Goal: Information Seeking & Learning: Check status

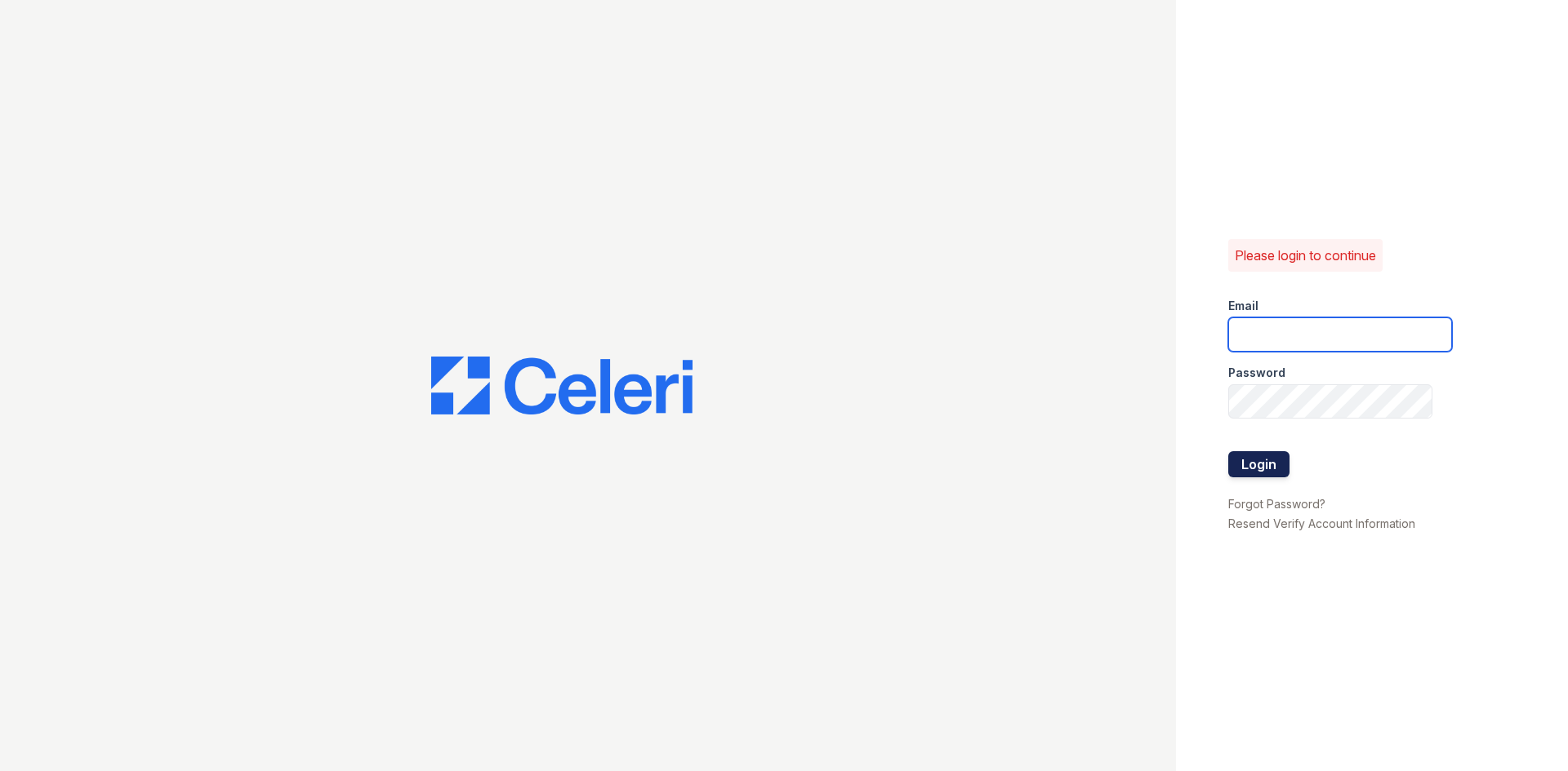
type input "[EMAIL_ADDRESS][DOMAIN_NAME]"
click at [1255, 475] on button "Login" at bounding box center [1258, 464] width 61 height 26
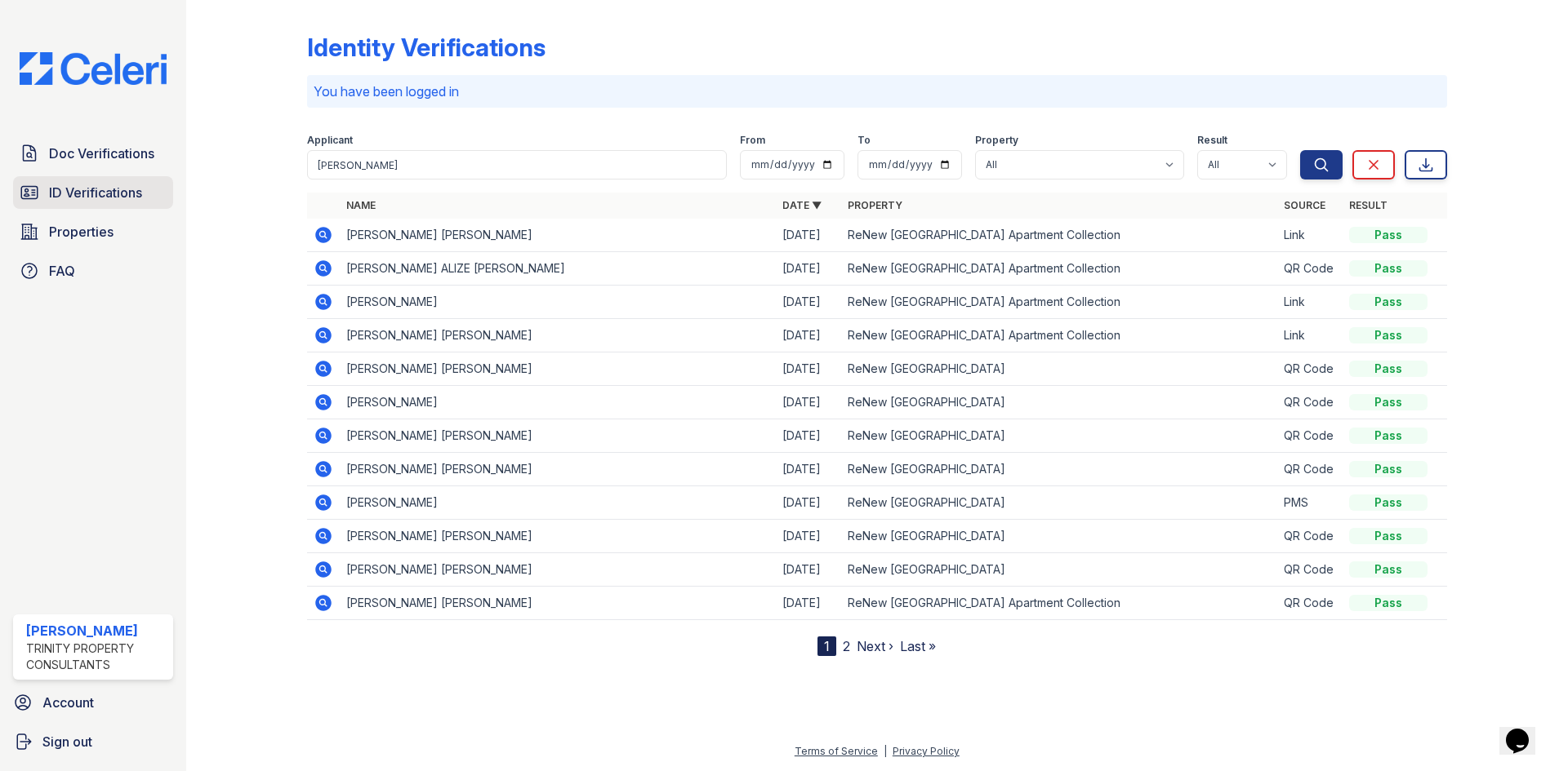
click at [83, 191] on span "ID Verifications" at bounding box center [96, 192] width 93 height 20
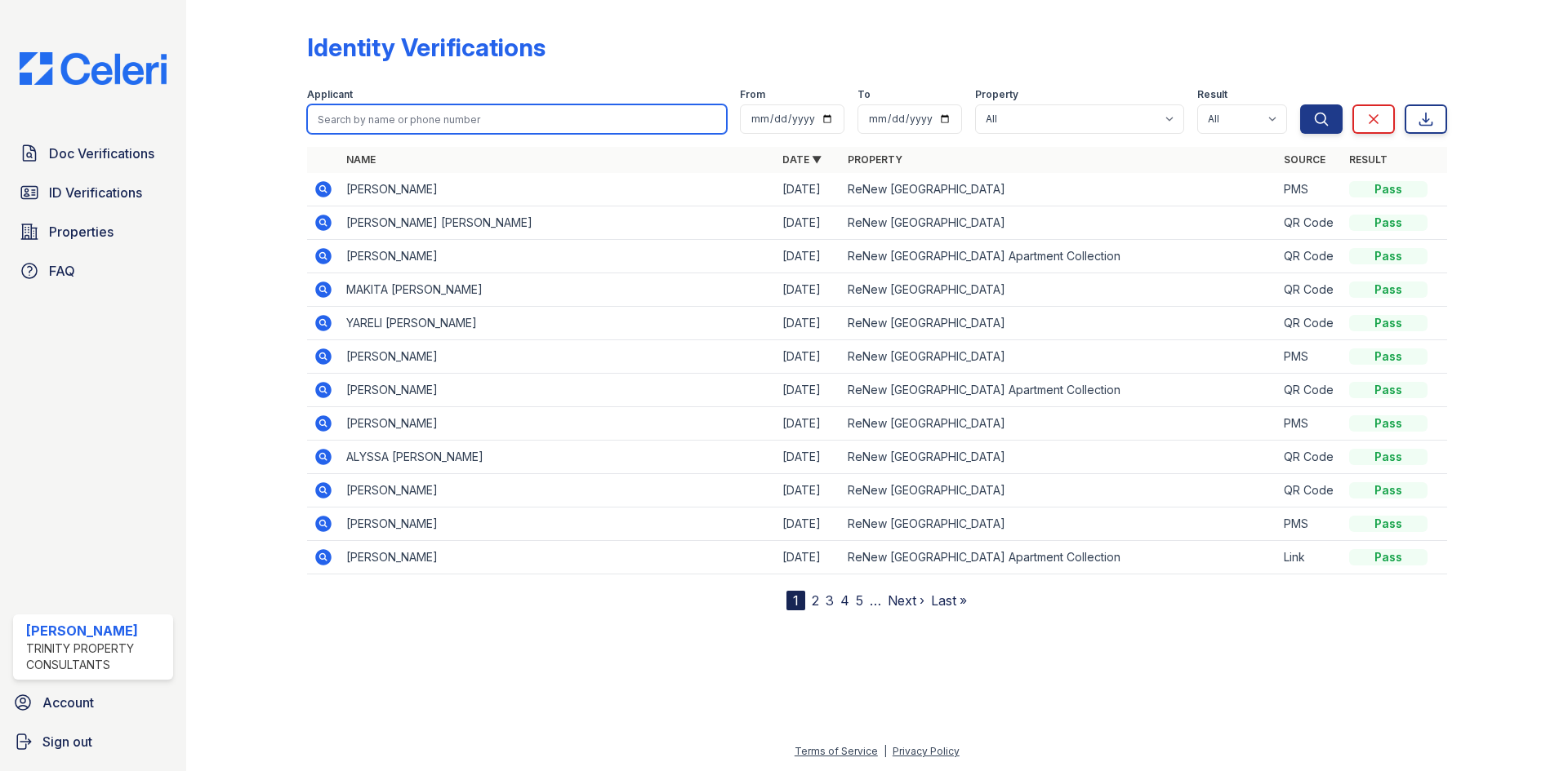
click at [371, 120] on input "search" at bounding box center [516, 119] width 420 height 30
type input "[PERSON_NAME]"
click at [1300, 105] on button "Search" at bounding box center [1320, 119] width 42 height 30
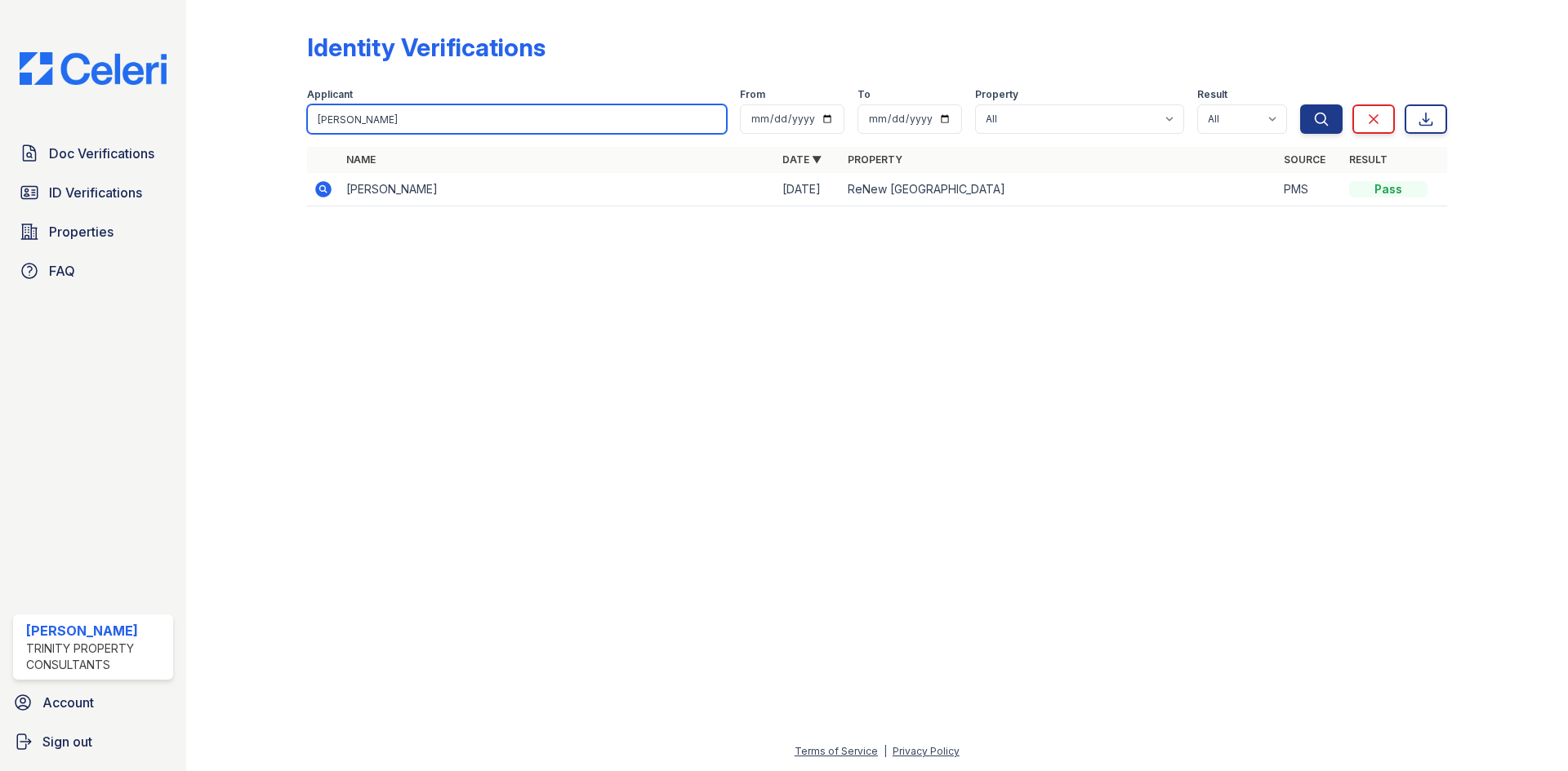
click at [592, 113] on input "[PERSON_NAME]" at bounding box center [516, 119] width 420 height 30
type input "jordyn"
click at [1300, 105] on button "Search" at bounding box center [1320, 119] width 42 height 30
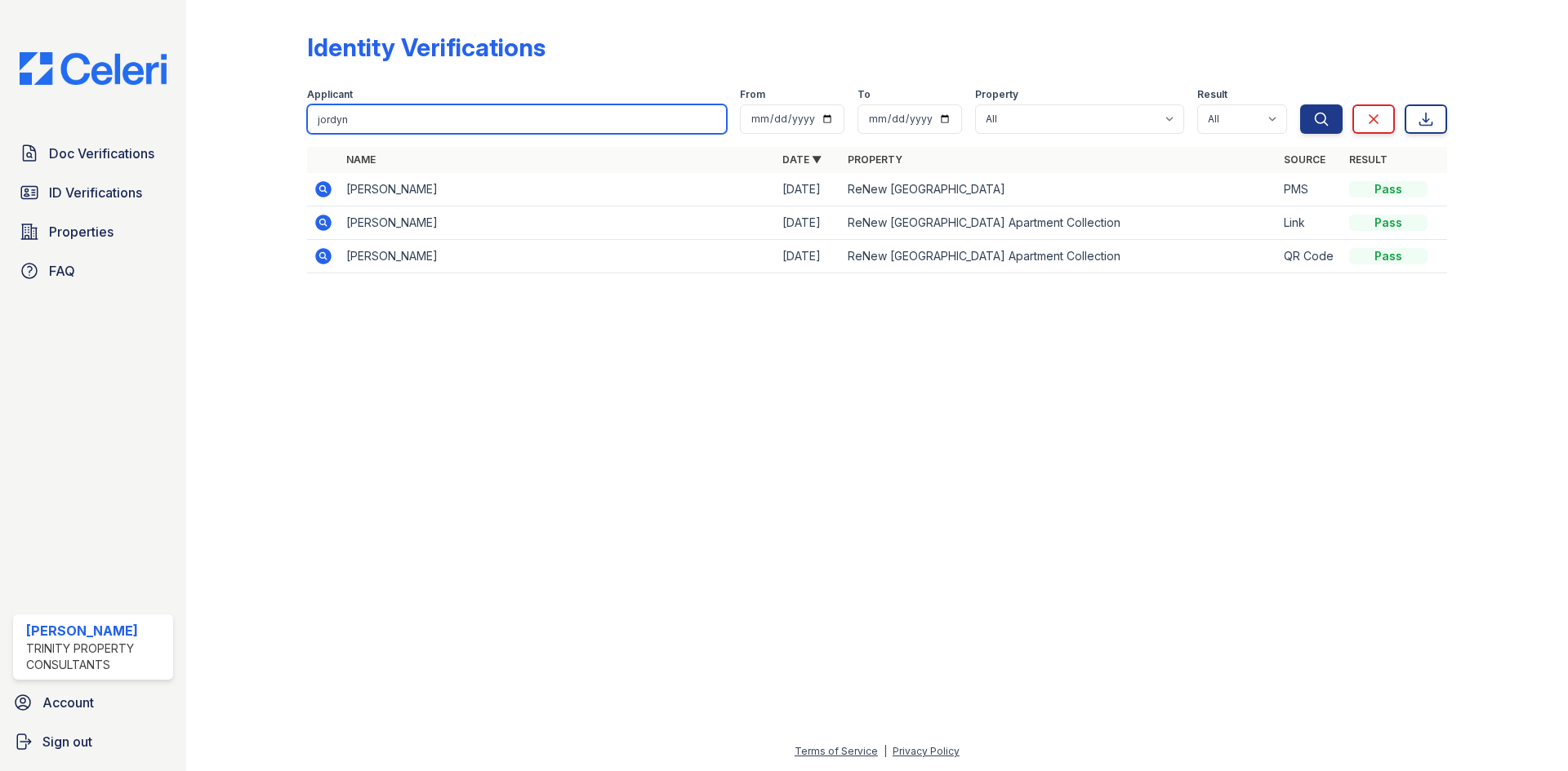
click at [452, 107] on input "jordyn" at bounding box center [516, 119] width 420 height 30
click at [452, 106] on input "jordyn" at bounding box center [516, 119] width 420 height 30
type input "[PERSON_NAME]"
click at [1300, 105] on button "Search" at bounding box center [1320, 119] width 42 height 30
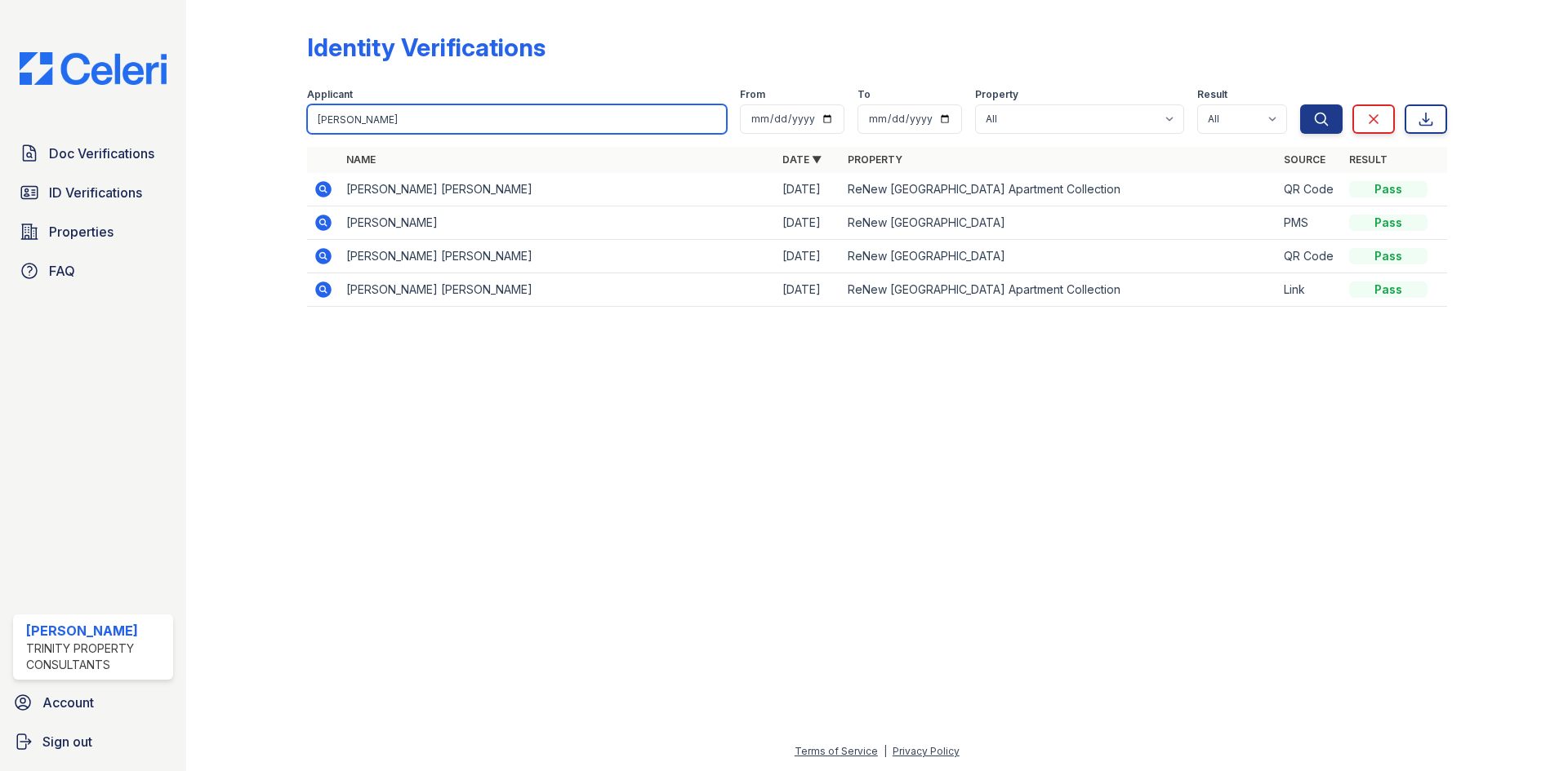
click at [568, 117] on input "[PERSON_NAME]" at bounding box center [516, 119] width 420 height 30
click at [567, 116] on input "[PERSON_NAME]" at bounding box center [516, 119] width 420 height 30
type input "liana"
click at [1300, 105] on button "Search" at bounding box center [1320, 119] width 42 height 30
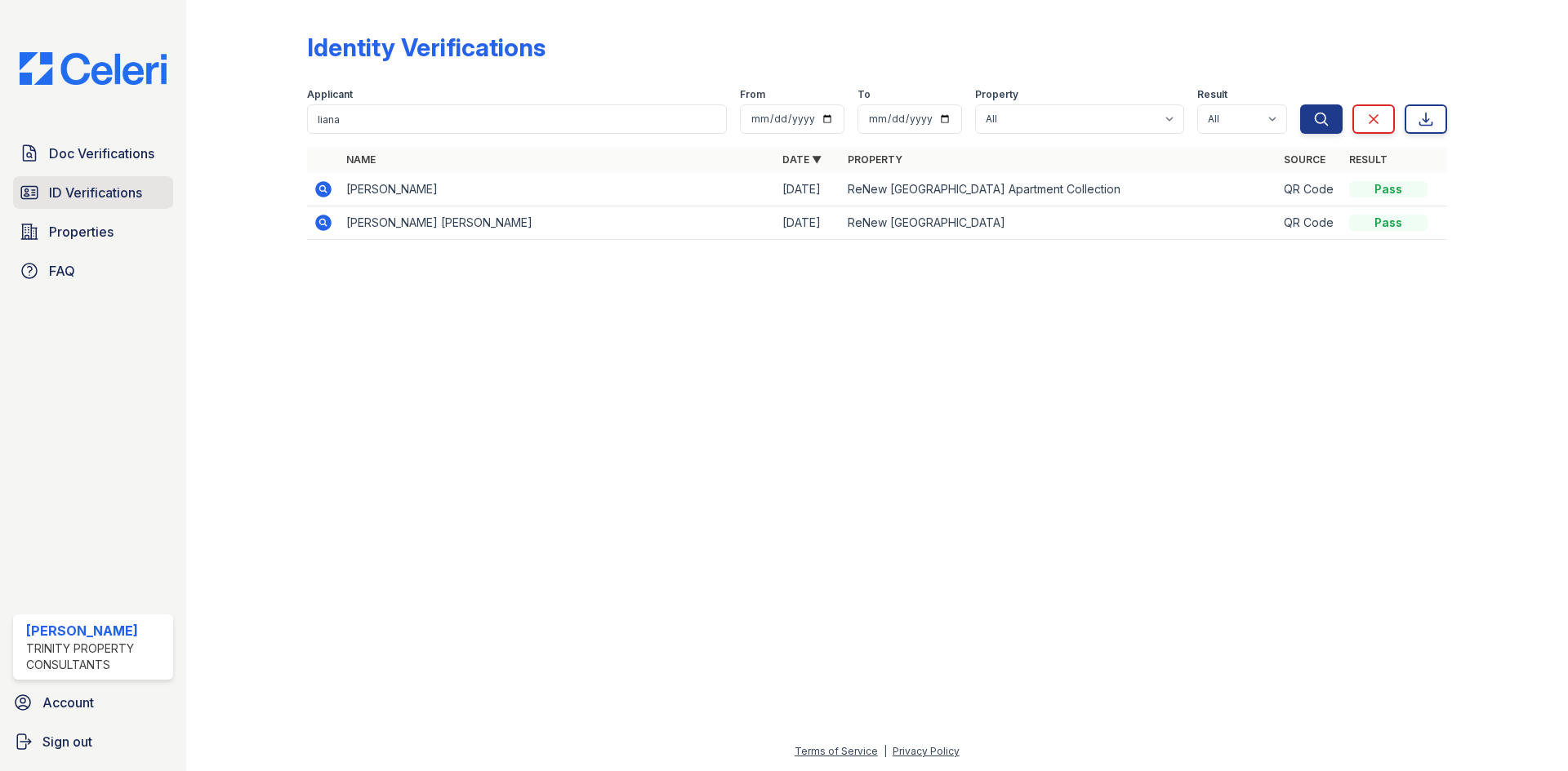
click at [115, 200] on span "ID Verifications" at bounding box center [96, 192] width 93 height 20
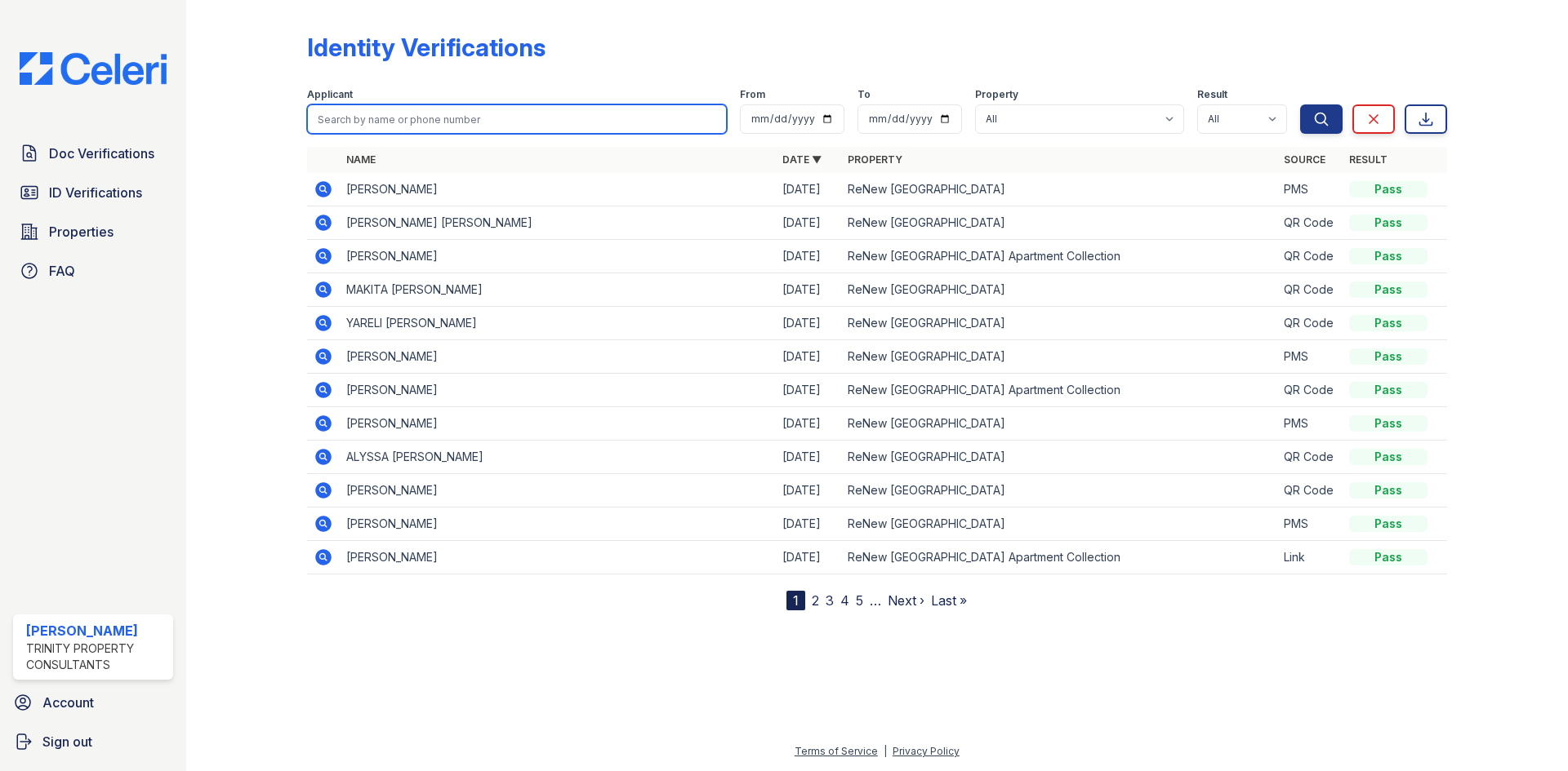
click at [379, 116] on input "search" at bounding box center [516, 119] width 420 height 30
type input "jillian"
click at [1300, 105] on button "Search" at bounding box center [1320, 119] width 42 height 30
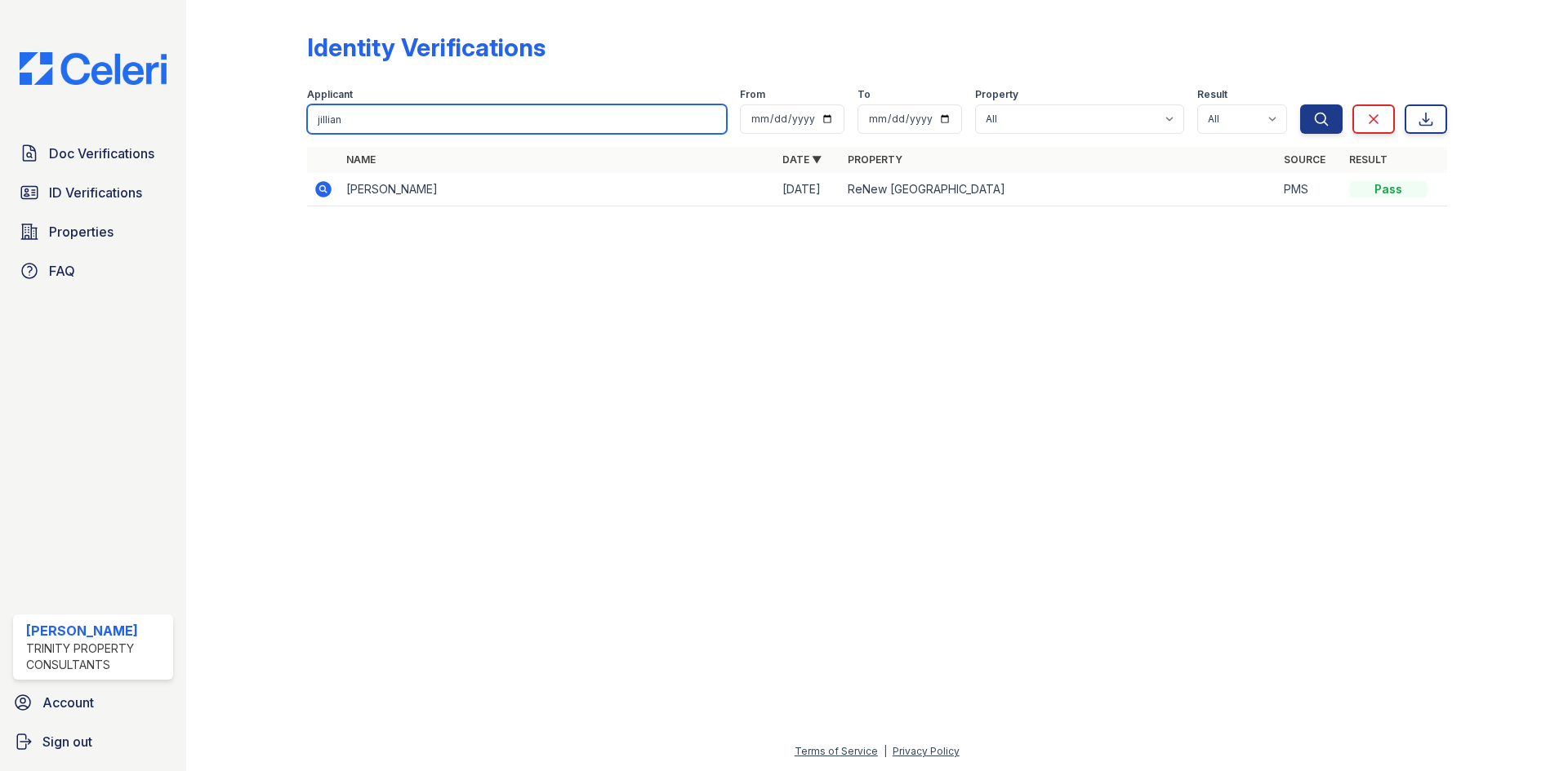
click at [621, 116] on input "jillian" at bounding box center [516, 119] width 420 height 30
type input "[PERSON_NAME]"
click at [1300, 105] on button "Search" at bounding box center [1320, 119] width 42 height 30
